Goal: Task Accomplishment & Management: Use online tool/utility

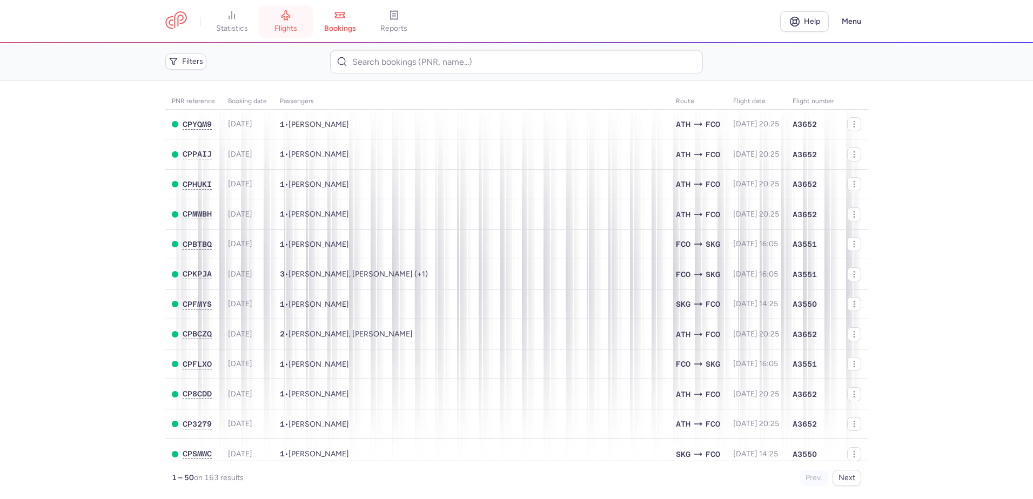
click at [287, 15] on icon at bounding box center [285, 15] width 11 height 11
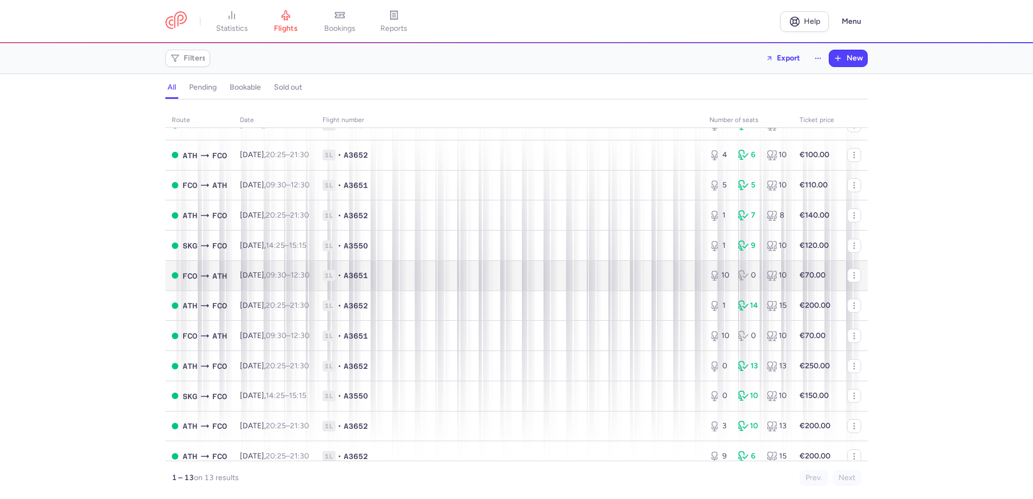
scroll to position [76, 0]
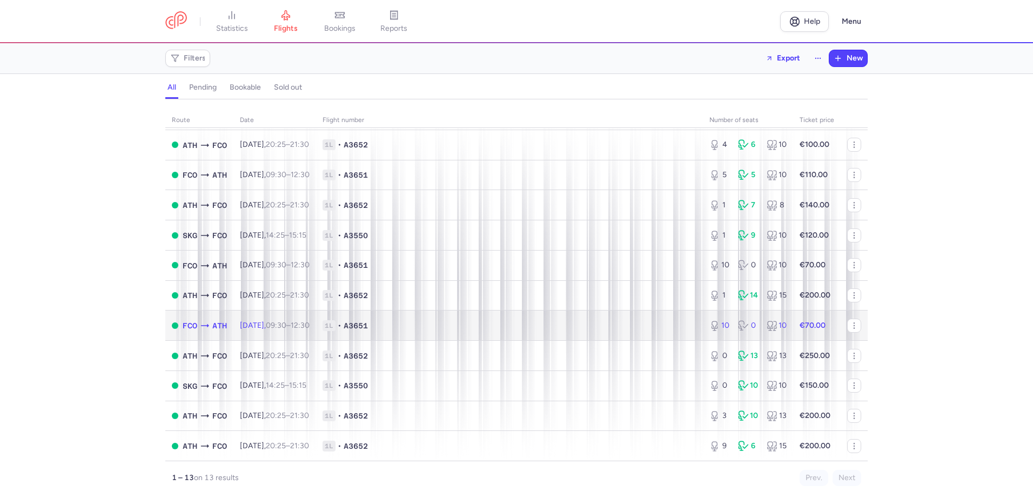
click at [451, 318] on td "1L • A3651" at bounding box center [509, 326] width 387 height 30
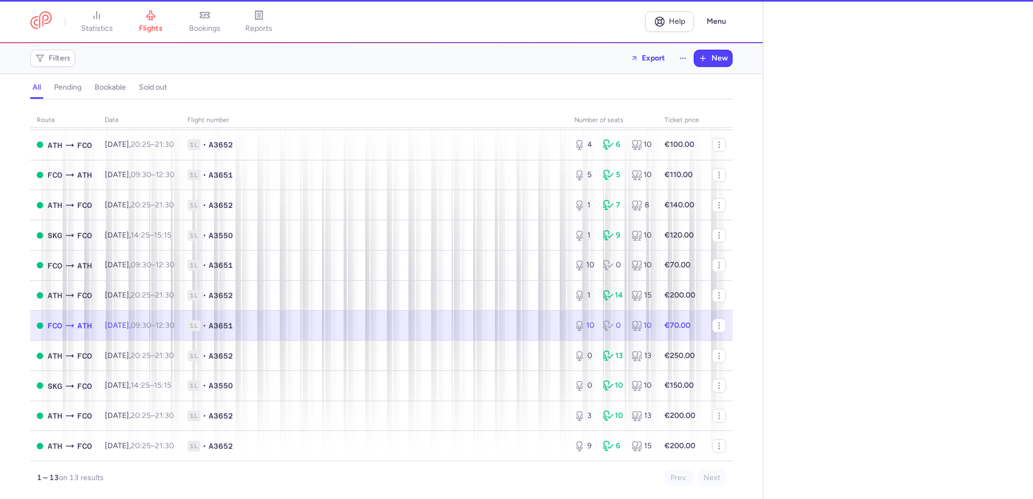
select select "days"
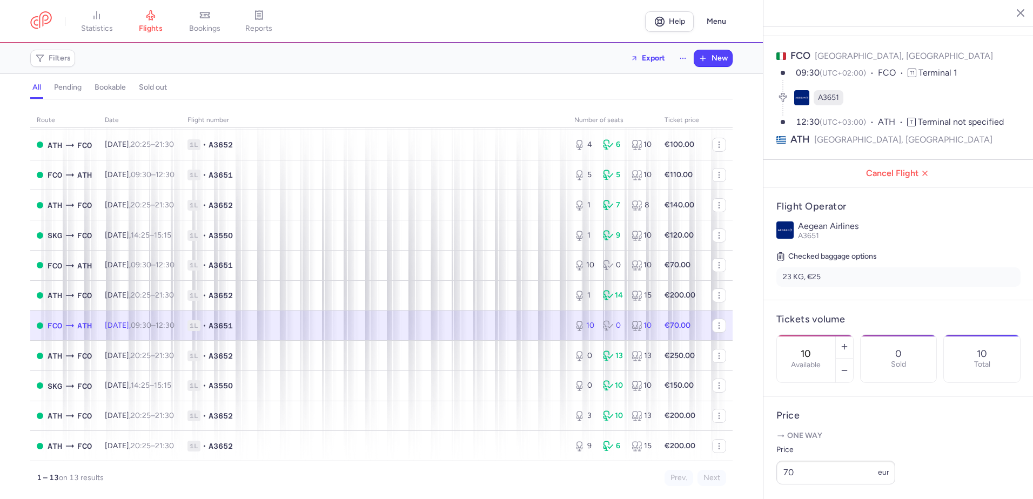
scroll to position [108, 0]
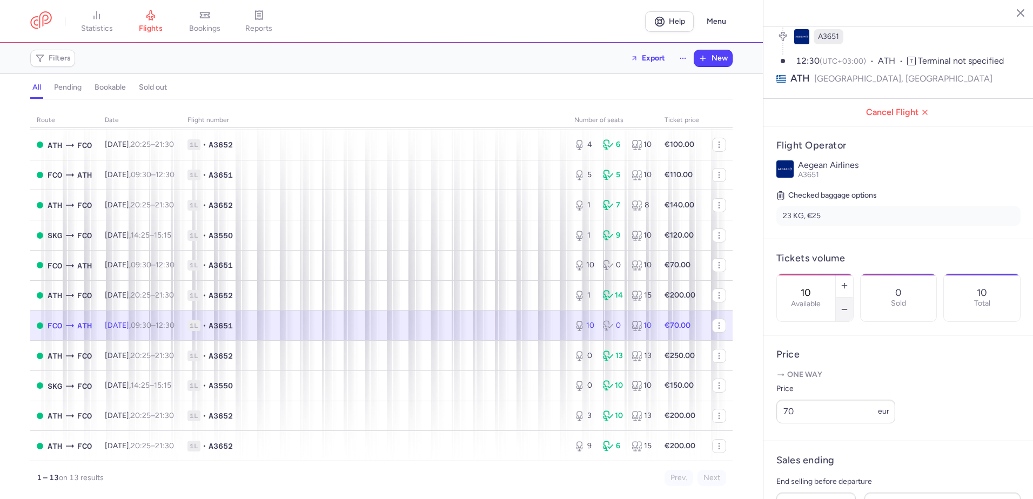
click at [849, 305] on icon "button" at bounding box center [844, 309] width 9 height 9
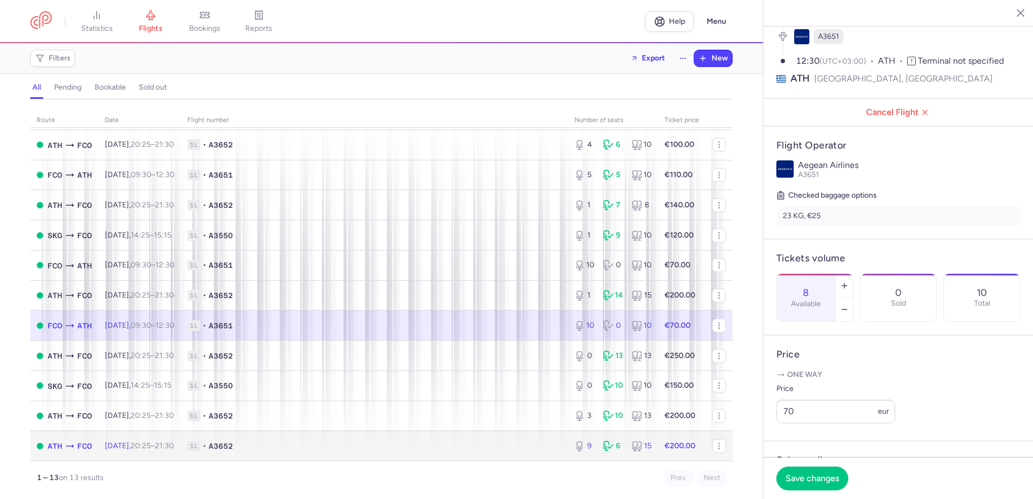
click at [181, 450] on td "Sun, 31 Aug, 20:25 – 21:30 +0" at bounding box center [139, 446] width 83 height 30
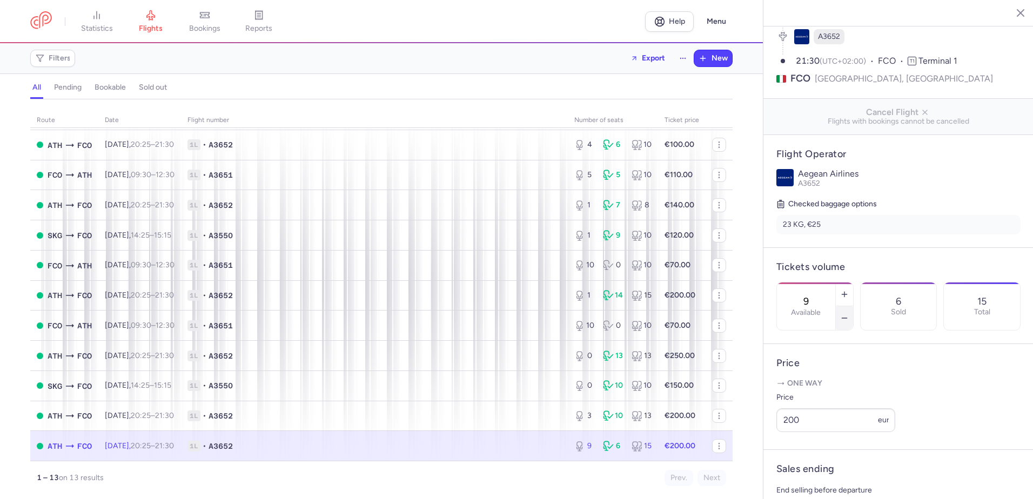
click at [849, 314] on icon "button" at bounding box center [844, 318] width 9 height 9
type input "7"
click at [796, 477] on span "Save changes" at bounding box center [811, 478] width 53 height 10
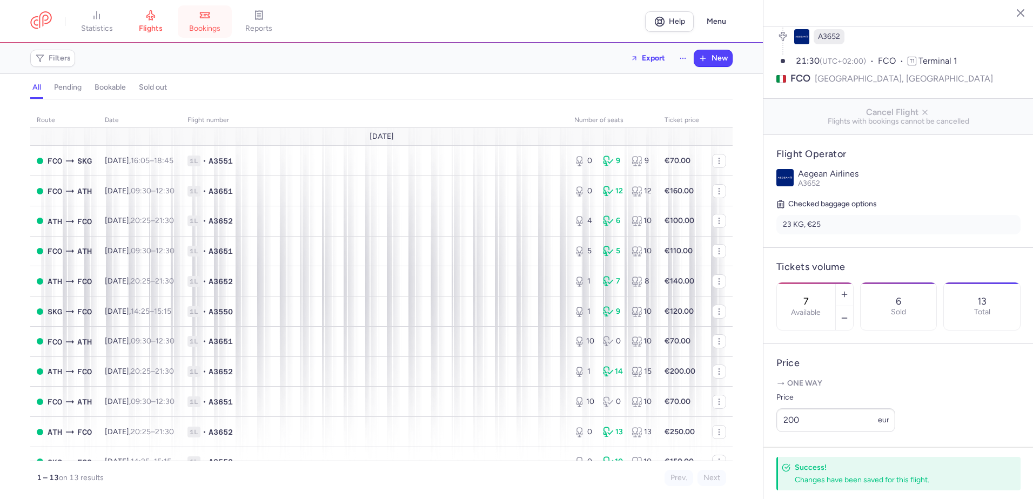
click at [193, 15] on link "bookings" at bounding box center [205, 22] width 54 height 24
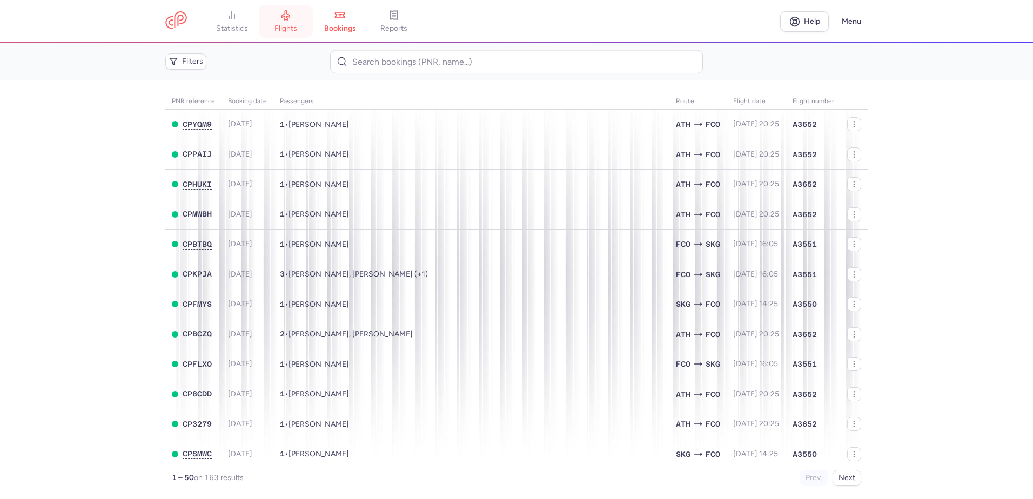
click at [294, 15] on link "flights" at bounding box center [286, 22] width 54 height 24
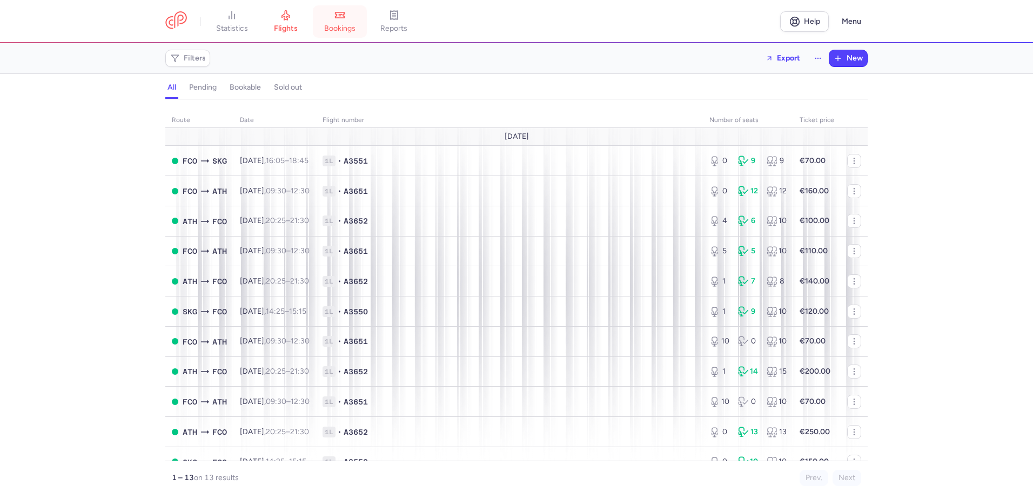
click at [344, 22] on link "bookings" at bounding box center [340, 22] width 54 height 24
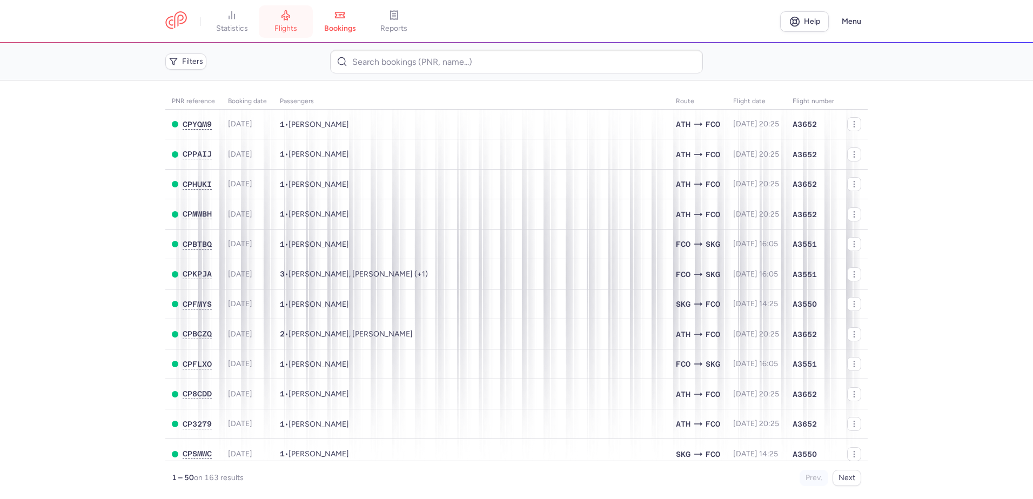
click at [305, 21] on link "flights" at bounding box center [286, 22] width 54 height 24
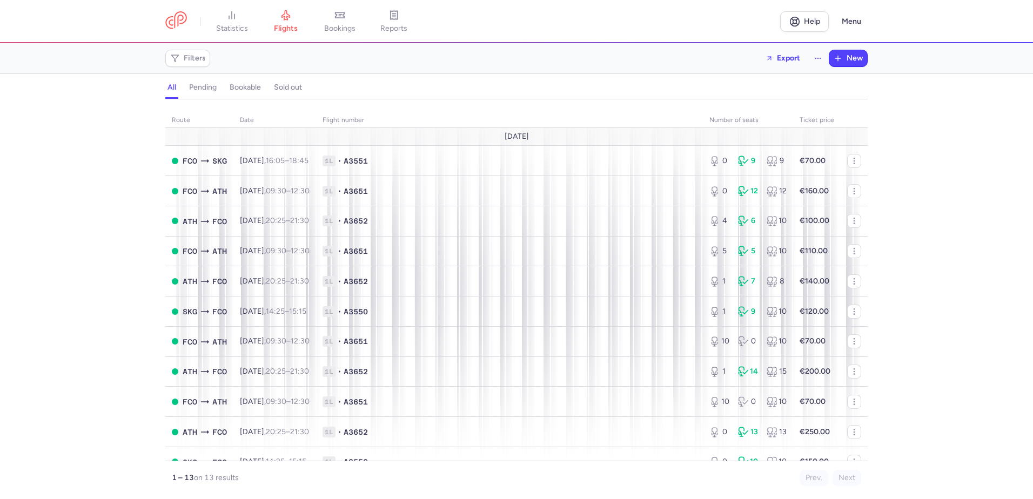
click at [98, 296] on div "route date Flight number number of seats Ticket price [DATE] FCO SKG [DATE] 16:…" at bounding box center [516, 302] width 1033 height 393
click at [345, 18] on icon at bounding box center [339, 15] width 11 height 11
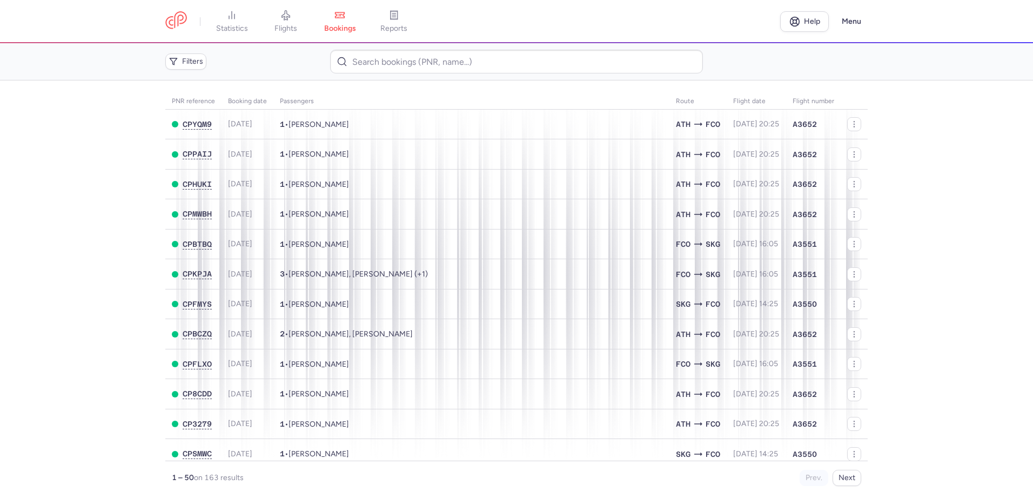
click at [38, 250] on main "PNR reference Booking date Passengers Route flight date Flight number CPYQM9 [D…" at bounding box center [516, 289] width 1033 height 419
click at [927, 237] on main "PNR reference Booking date Passengers Route flight date Flight number CPYQM9 [D…" at bounding box center [516, 289] width 1033 height 419
click at [64, 281] on main "PNR reference Booking date Passengers Route flight date Flight number CPYQM9 [D…" at bounding box center [516, 289] width 1033 height 419
click at [71, 278] on main "PNR reference Booking date Passengers Route flight date Flight number CPYQM9 [D…" at bounding box center [516, 289] width 1033 height 419
click at [891, 112] on main "PNR reference Booking date Passengers Route flight date Flight number CPYQM9 [D…" at bounding box center [516, 289] width 1033 height 419
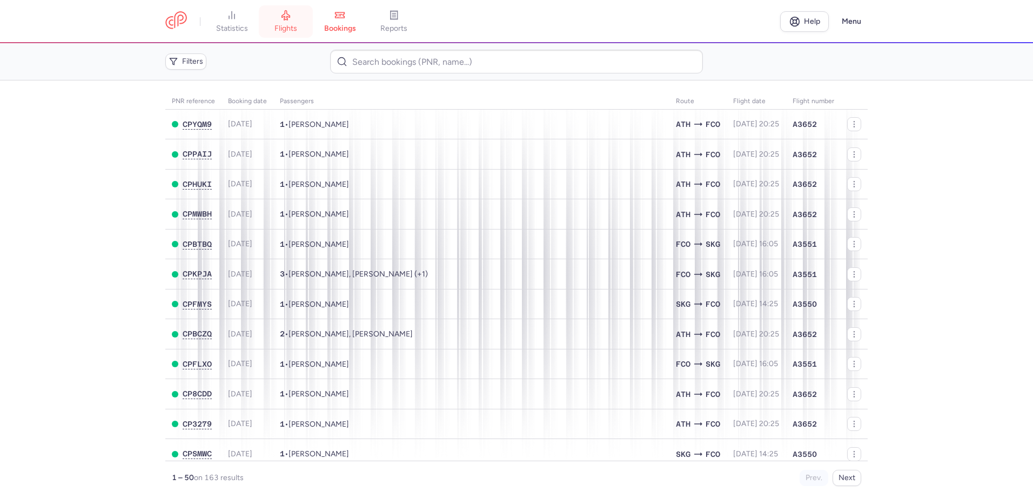
click at [273, 12] on link "flights" at bounding box center [286, 22] width 54 height 24
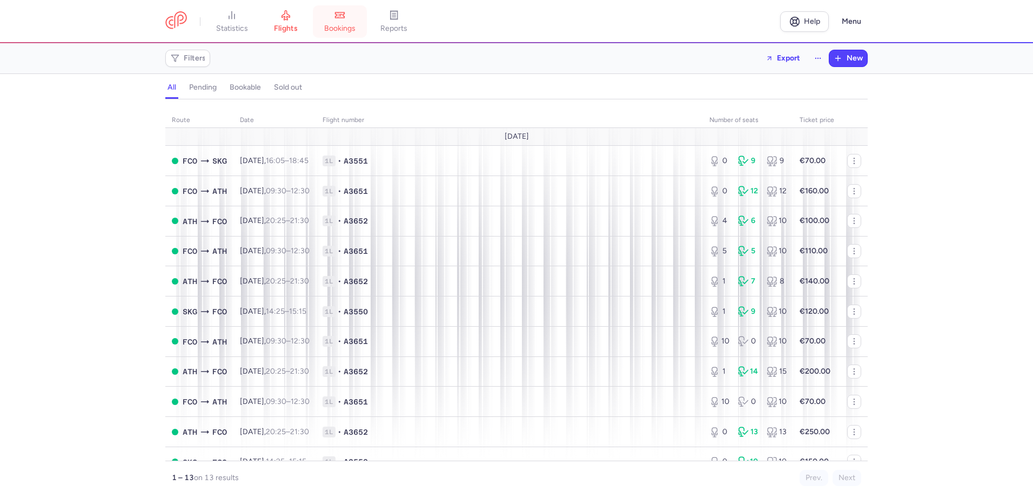
click at [338, 18] on icon at bounding box center [339, 15] width 11 height 11
